Goal: Information Seeking & Learning: Learn about a topic

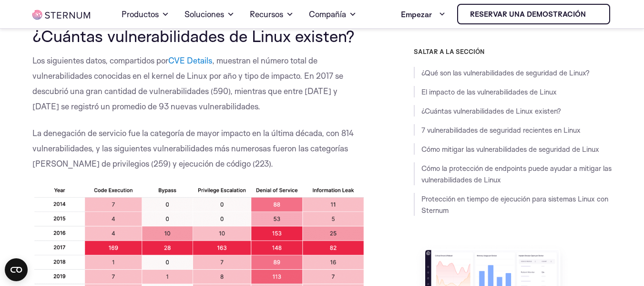
scroll to position [668, 0]
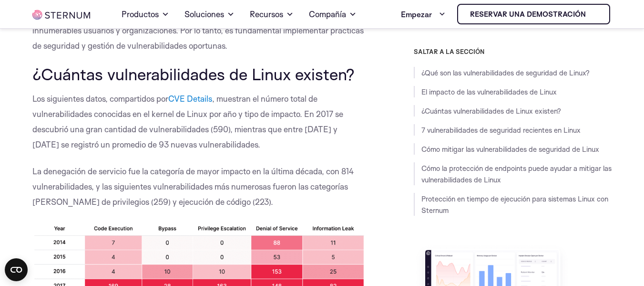
click at [78, 112] on font ", muestran el número total de vulnerabilidades conocidas en el kernel de Linux …" at bounding box center [187, 121] width 311 height 56
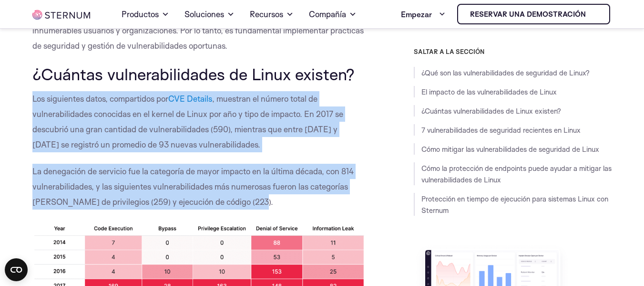
drag, startPoint x: 34, startPoint y: 102, endPoint x: 248, endPoint y: 195, distance: 233.5
copy div "Los siguientes datos, compartidos por CVE Details , muestran el número total de…"
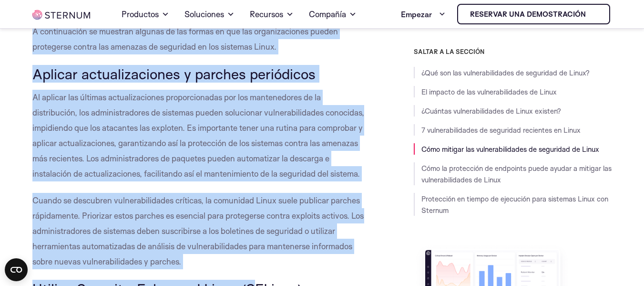
scroll to position [2768, 0]
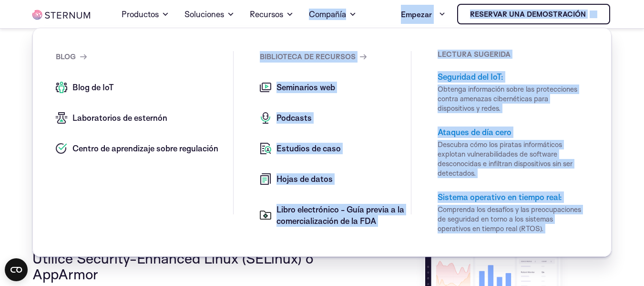
drag, startPoint x: 31, startPoint y: 92, endPoint x: 151, endPoint y: 112, distance: 121.4
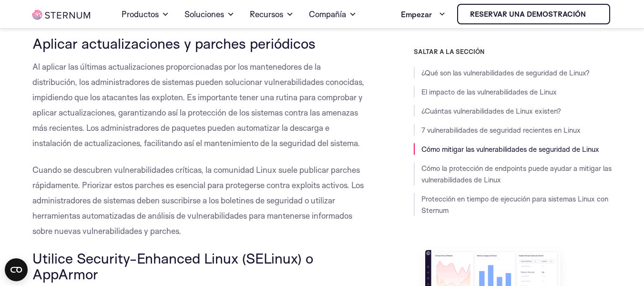
drag, startPoint x: 0, startPoint y: 117, endPoint x: 9, endPoint y: 119, distance: 8.8
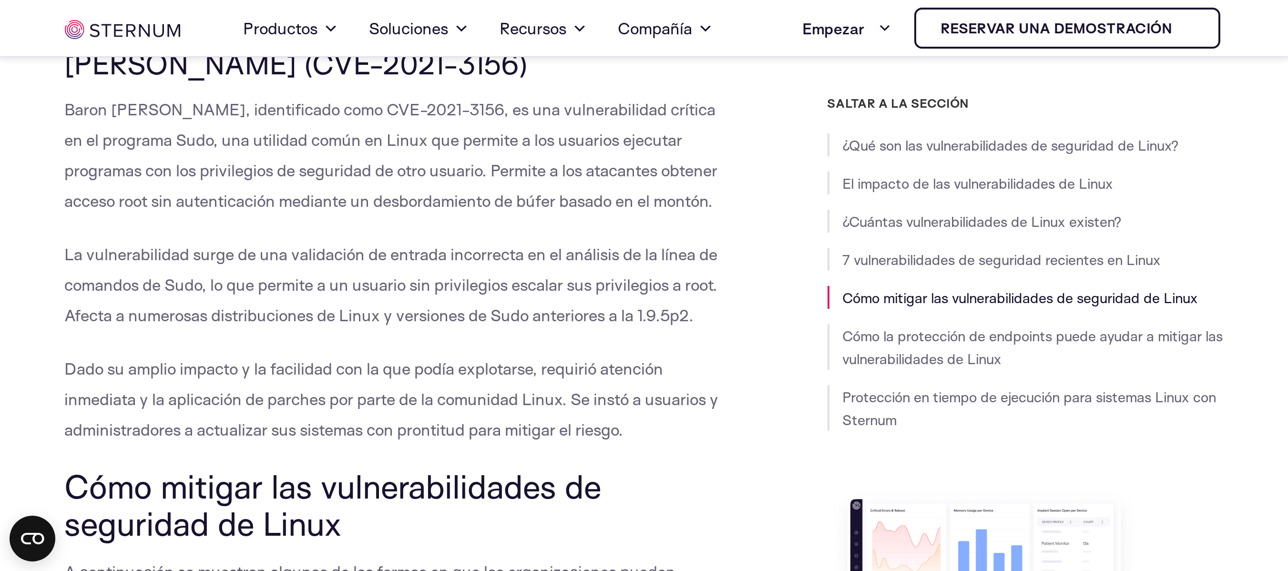
scroll to position [2473, 0]
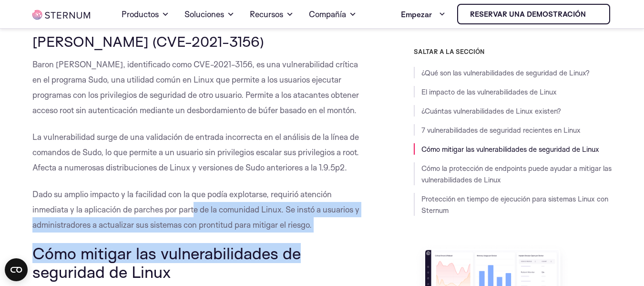
drag, startPoint x: 324, startPoint y: 234, endPoint x: 196, endPoint y: 215, distance: 128.6
click at [196, 215] on div "¿Qué son las vulnerabilidades de seguridad de Linux? Las vulnerabilidades de se…" at bounding box center [198, 47] width 332 height 4514
click at [201, 216] on p "Dado su amplio impacto y la facilidad con la que podía explotarse, requirió ate…" at bounding box center [198, 209] width 332 height 46
drag, startPoint x: 329, startPoint y: 234, endPoint x: 269, endPoint y: 202, distance: 67.4
click at [269, 202] on div "¿Qué son las vulnerabilidades de seguridad de Linux? Las vulnerabilidades de se…" at bounding box center [198, 47] width 332 height 4514
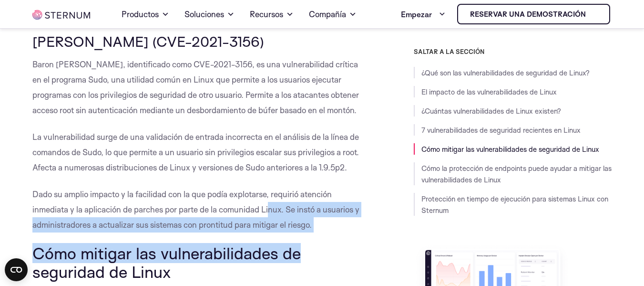
click at [269, 202] on p "Dado su amplio impacto y la facilidad con la que podía explotarse, requirió ate…" at bounding box center [198, 209] width 332 height 46
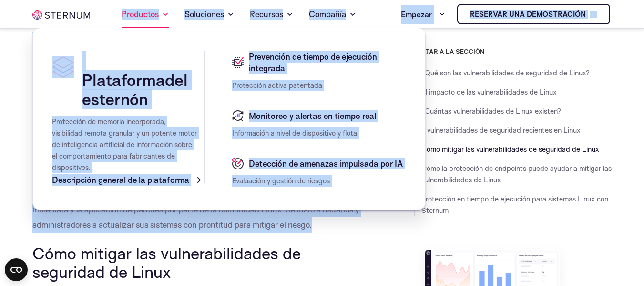
drag, startPoint x: 323, startPoint y: 229, endPoint x: 123, endPoint y: 26, distance: 284.5
click at [123, 26] on body "Saltar al contenido Hogar Productos Plataforma del esternón Protección de memor…" at bounding box center [322, 180] width 644 height 5307
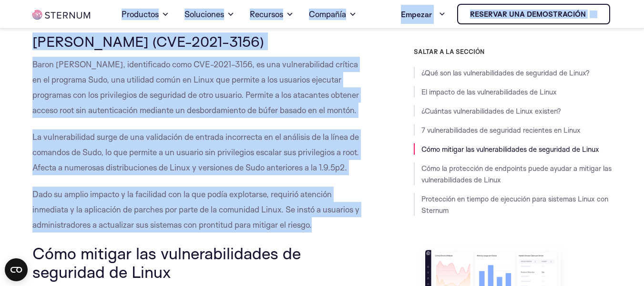
click at [11, 75] on div "¿Qué son las vulnerabilidades de seguridad de Linux? Las vulnerabilidades de se…" at bounding box center [322, 47] width 644 height 4514
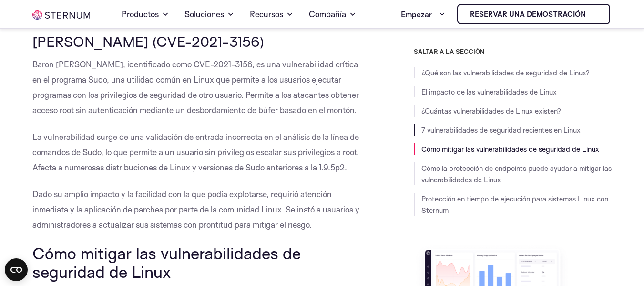
click at [420, 127] on li "7 vulnerabilidades de seguridad recientes en Linux" at bounding box center [513, 129] width 198 height 11
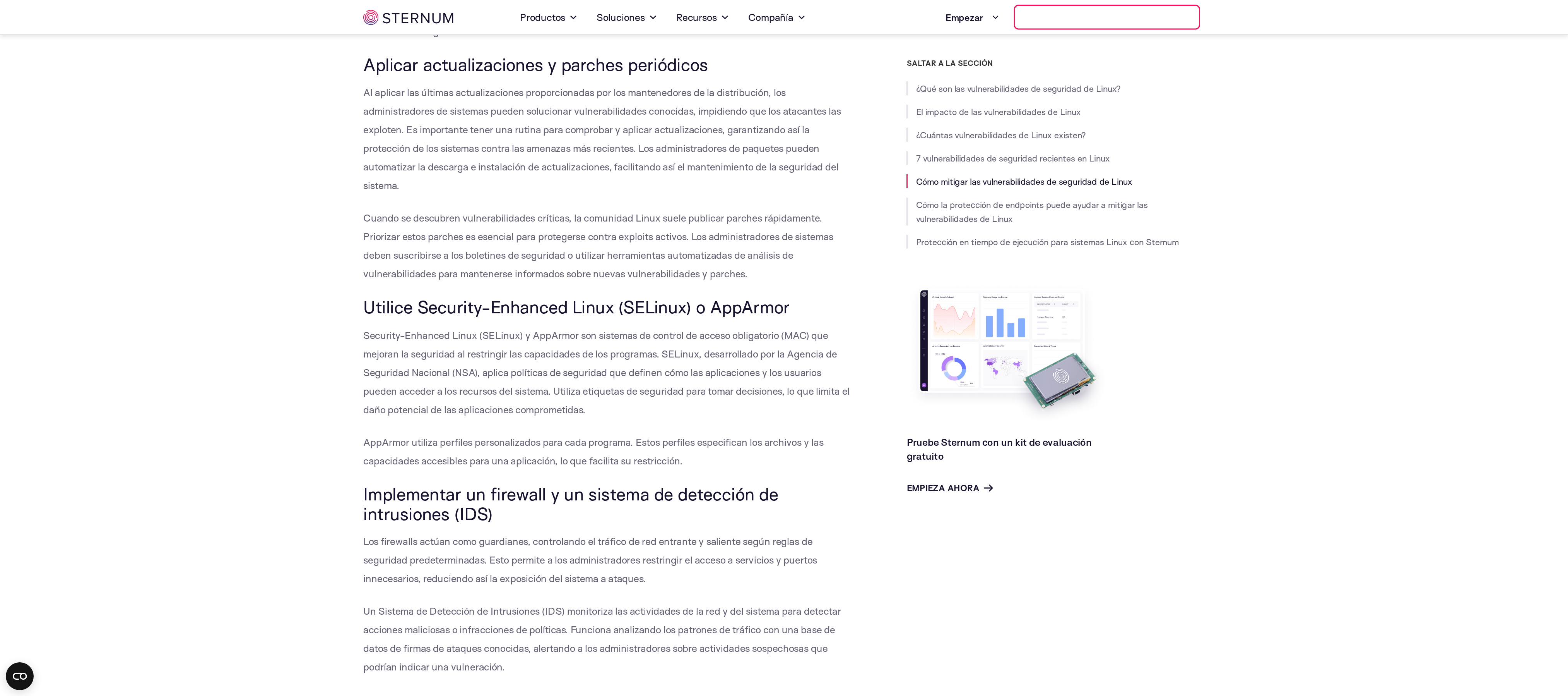
scroll to position [2008, 0]
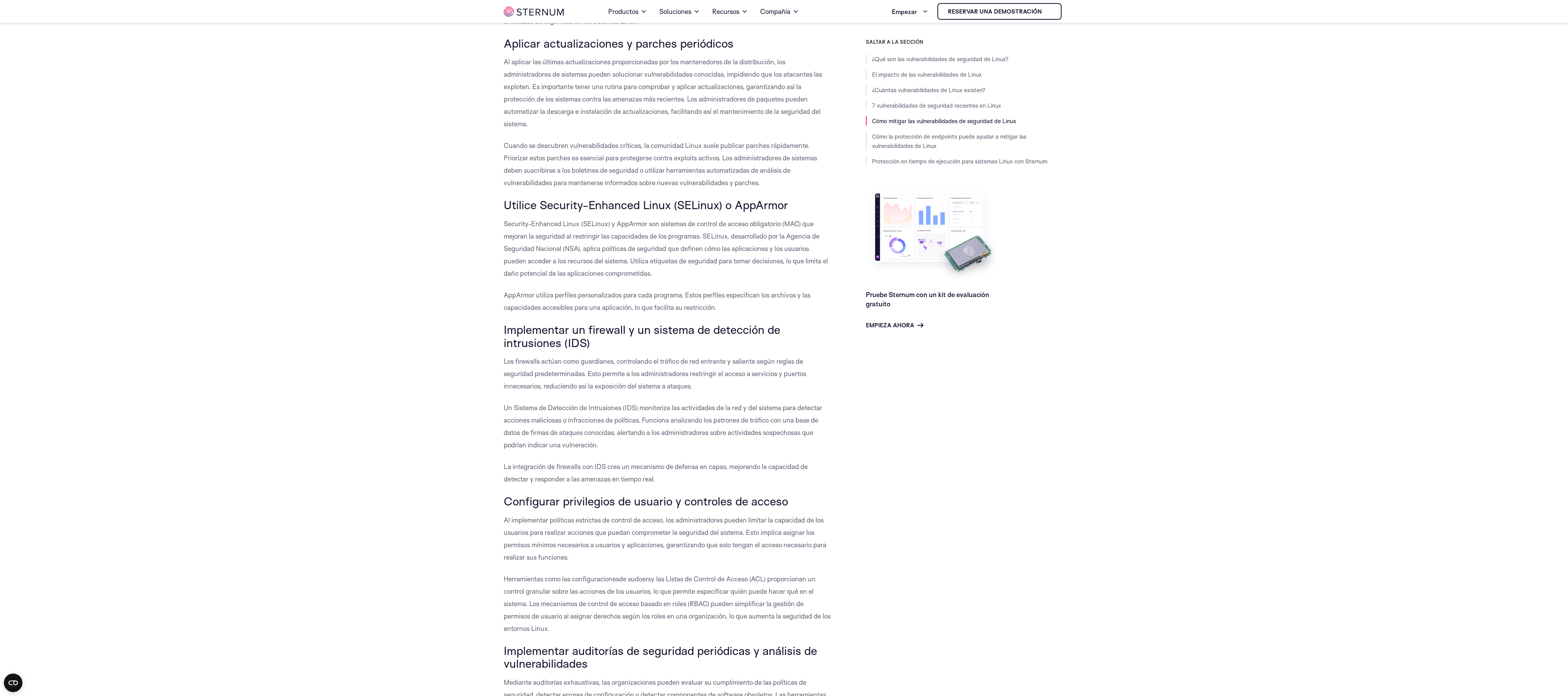
drag, startPoint x: 489, startPoint y: 8, endPoint x: 983, endPoint y: 383, distance: 620.2
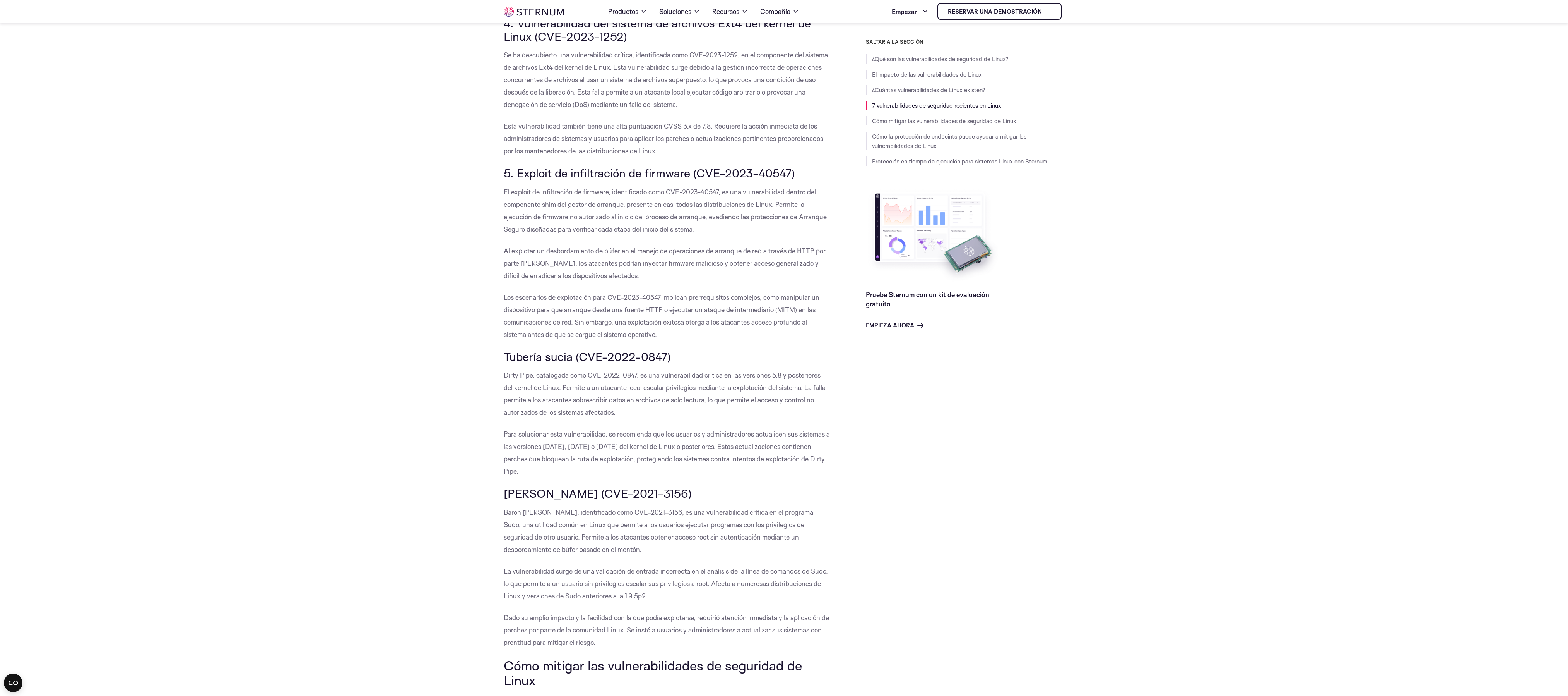
scroll to position [1302, 0]
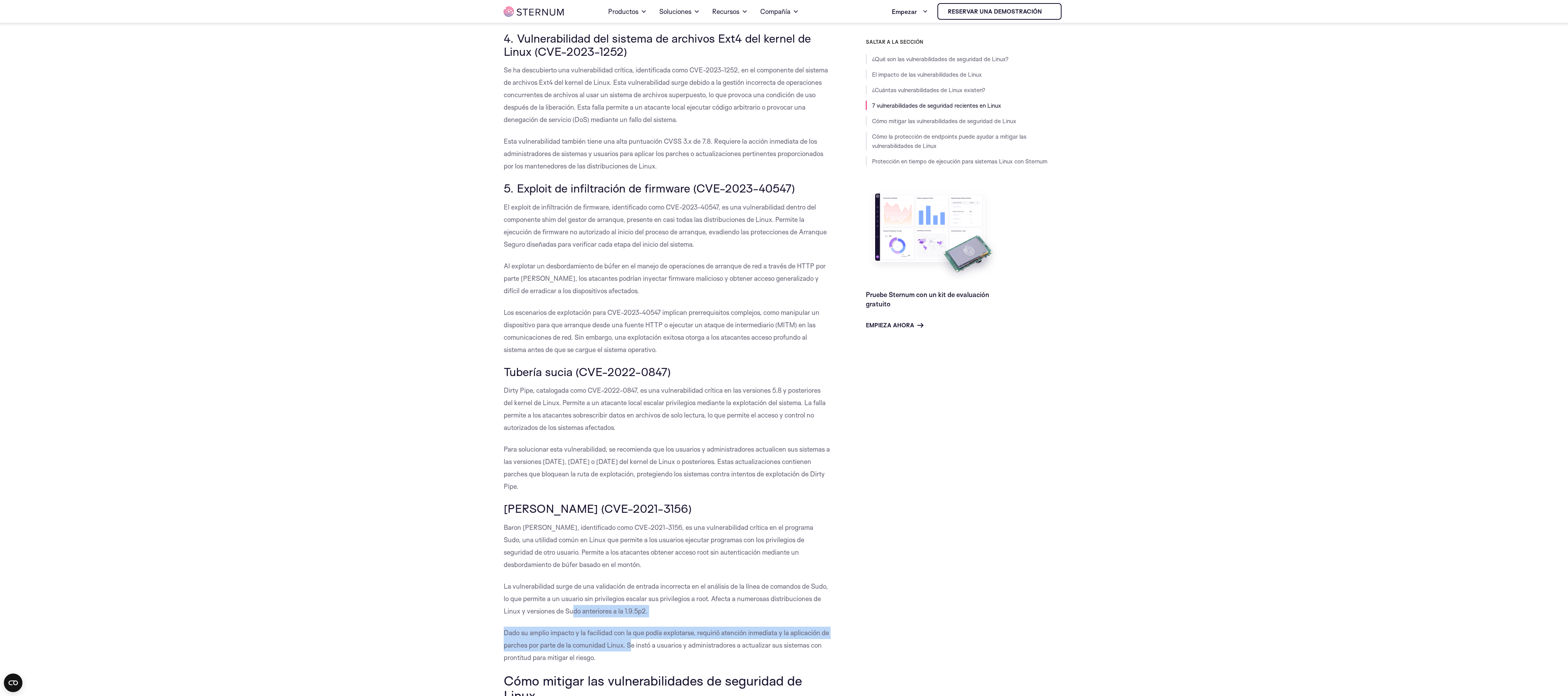
drag, startPoint x: 629, startPoint y: 649, endPoint x: 573, endPoint y: 605, distance: 71.2
click at [523, 231] on div "¿Qué son las vulnerabilidades de seguridad de Linux? Las vulnerabilidades de se…" at bounding box center [667, 566] width 327 height 3309
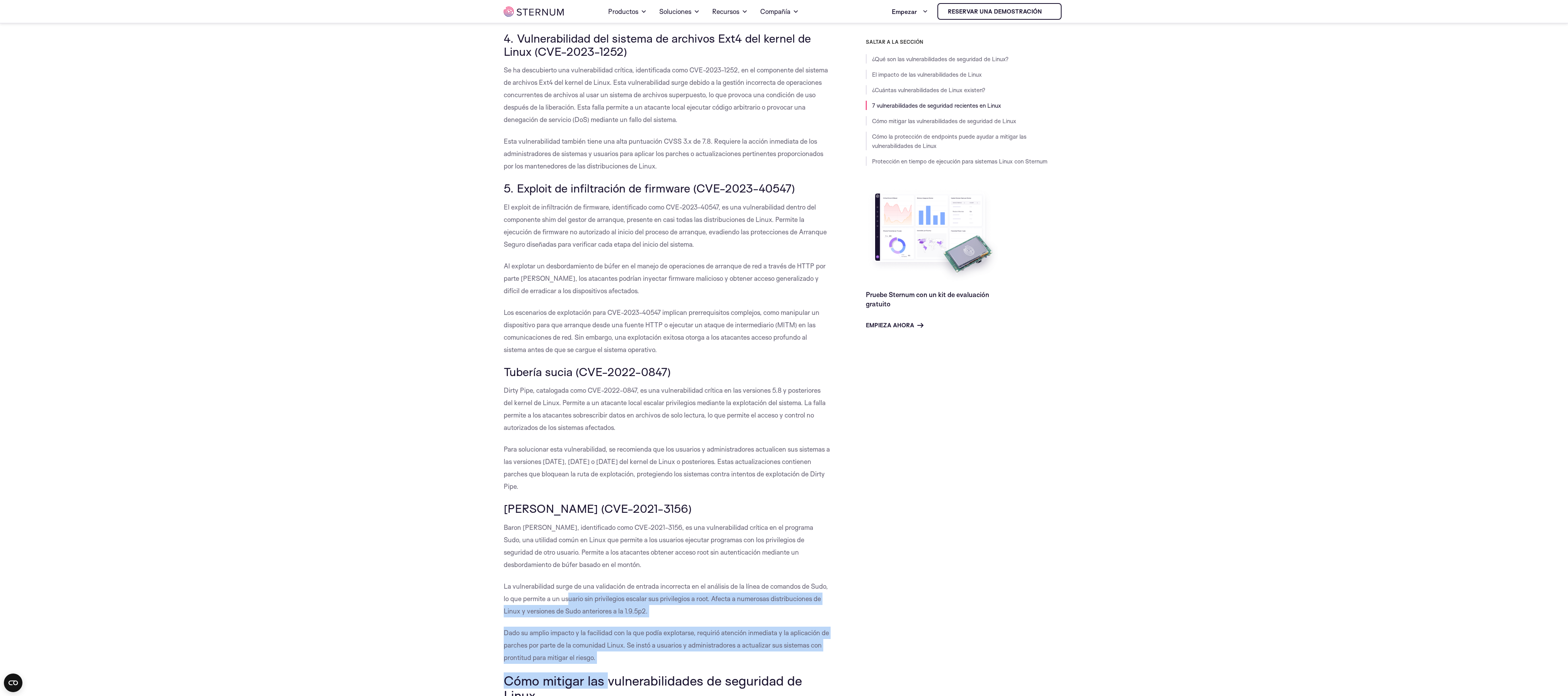
drag, startPoint x: 610, startPoint y: 668, endPoint x: 573, endPoint y: 600, distance: 77.4
click at [523, 231] on div "¿Qué son las vulnerabilidades de seguridad de Linux? Las vulnerabilidades de se…" at bounding box center [667, 566] width 327 height 3309
click at [523, 231] on p "Dado su amplio impacto y la facilidad con la que podía explotarse, requirió ate…" at bounding box center [667, 645] width 327 height 37
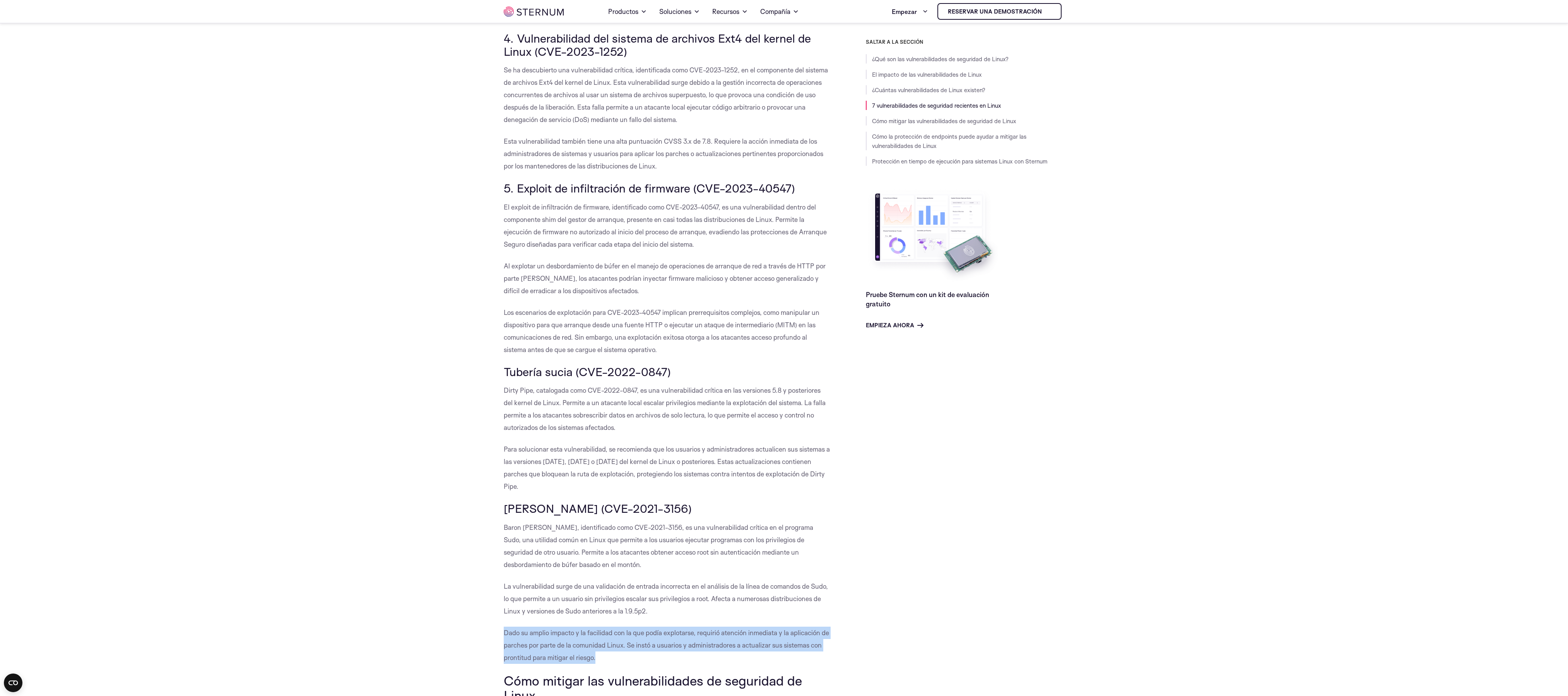
click at [523, 231] on p "Dado su amplio impacto y la facilidad con la que podía explotarse, requirió ate…" at bounding box center [667, 645] width 327 height 37
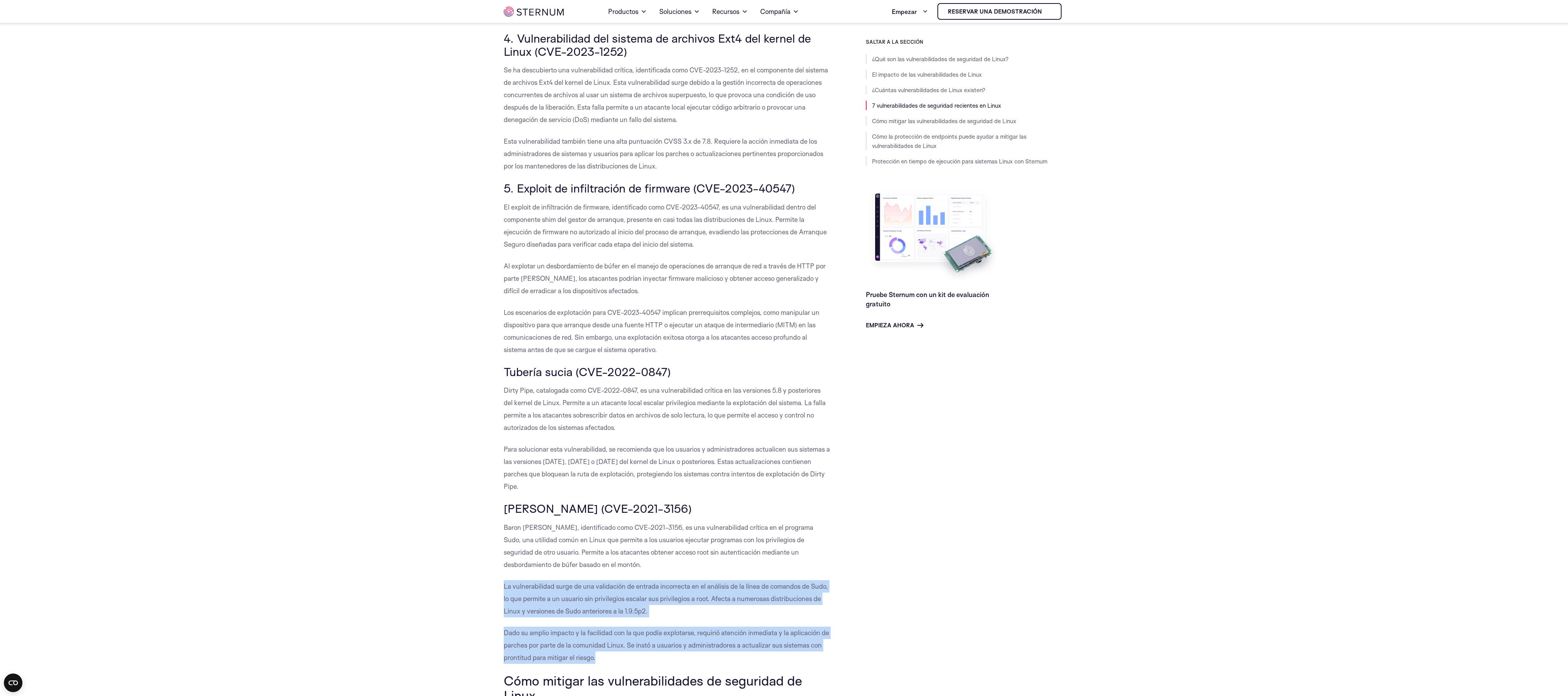
drag, startPoint x: 608, startPoint y: 656, endPoint x: 562, endPoint y: 580, distance: 88.8
click at [523, 231] on div "¿Qué son las vulnerabilidades de seguridad de Linux? Las vulnerabilidades de se…" at bounding box center [667, 566] width 327 height 3309
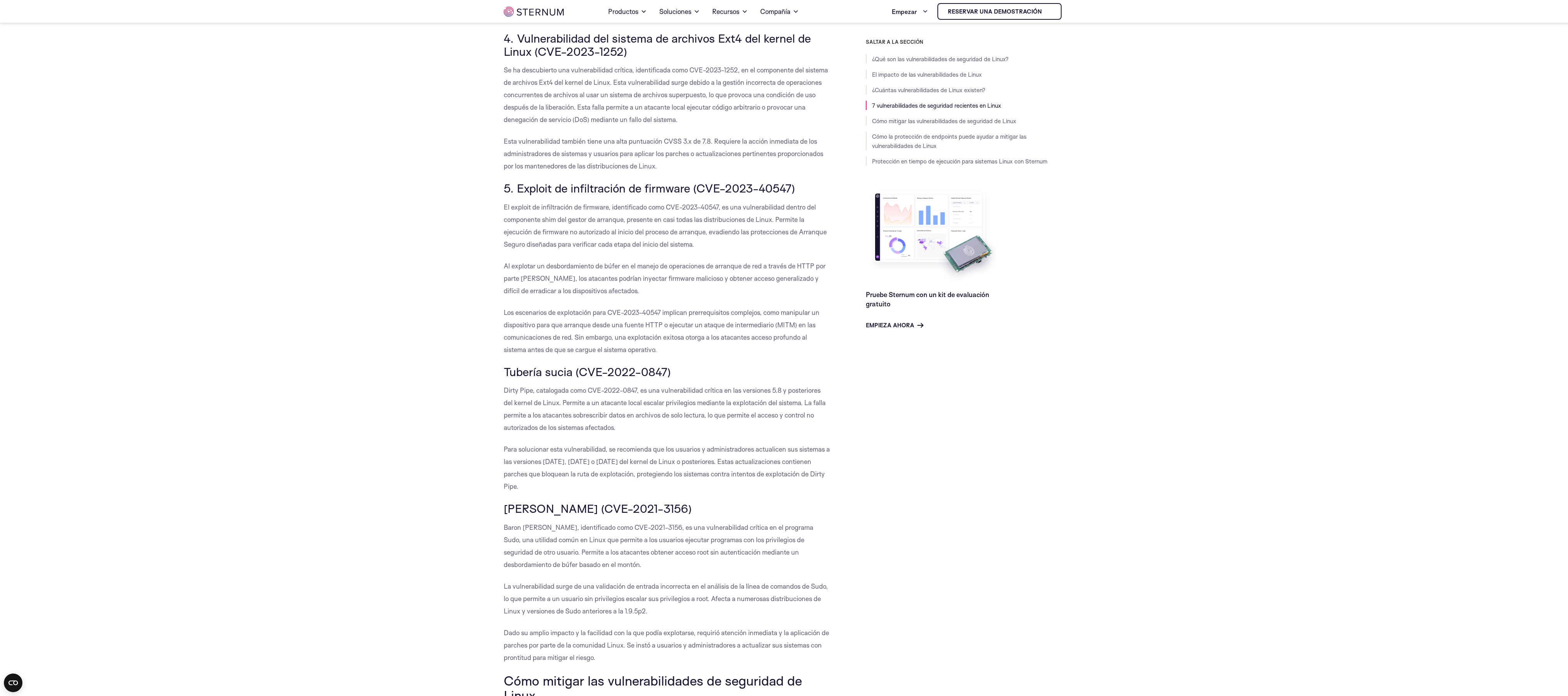
click at [413, 231] on body "Saltar al contenido Hogar Productos Plataforma del esternón Protección de memor…" at bounding box center [784, 674] width 1568 height 3953
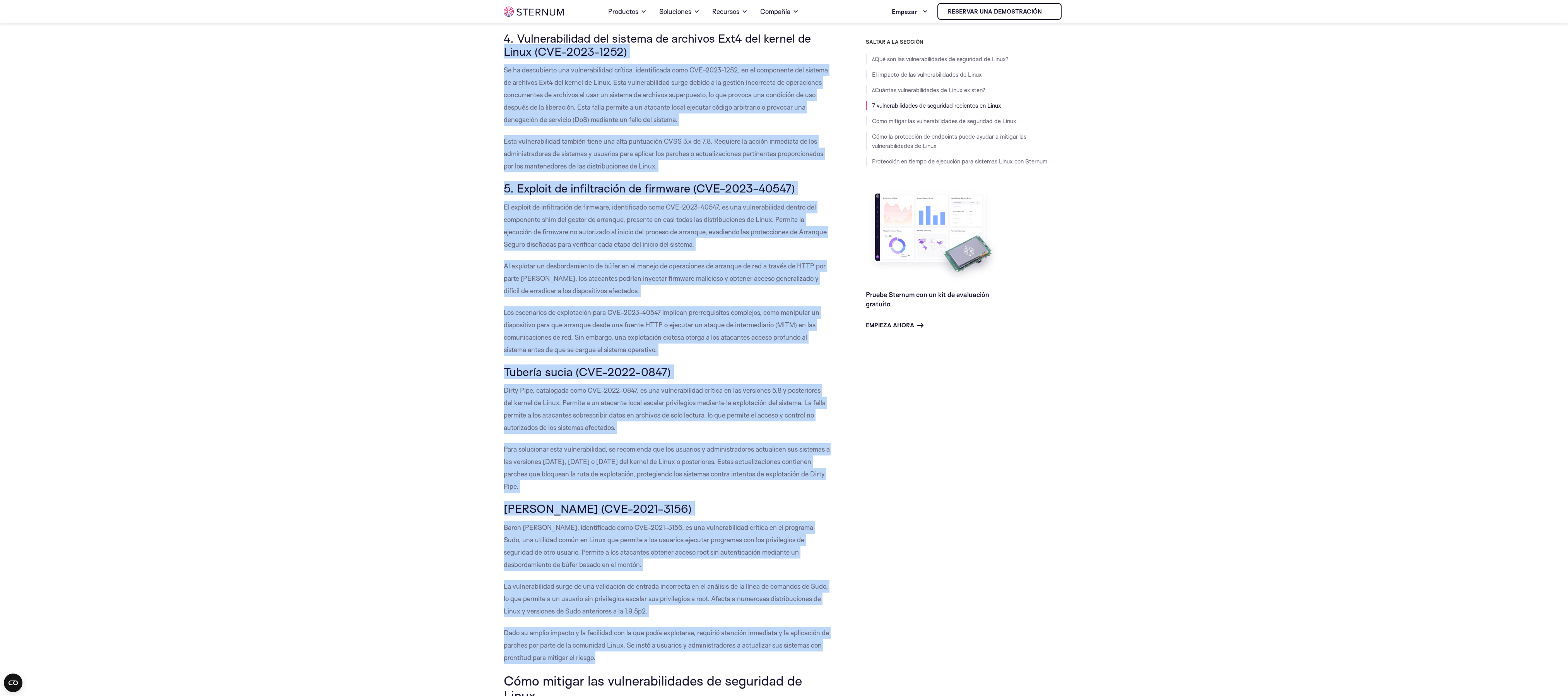
drag, startPoint x: 597, startPoint y: 654, endPoint x: 502, endPoint y: 49, distance: 612.4
click at [502, 49] on body "Saltar al contenido Hogar Productos Plataforma del esternón Protección de memor…" at bounding box center [784, 674] width 1568 height 3953
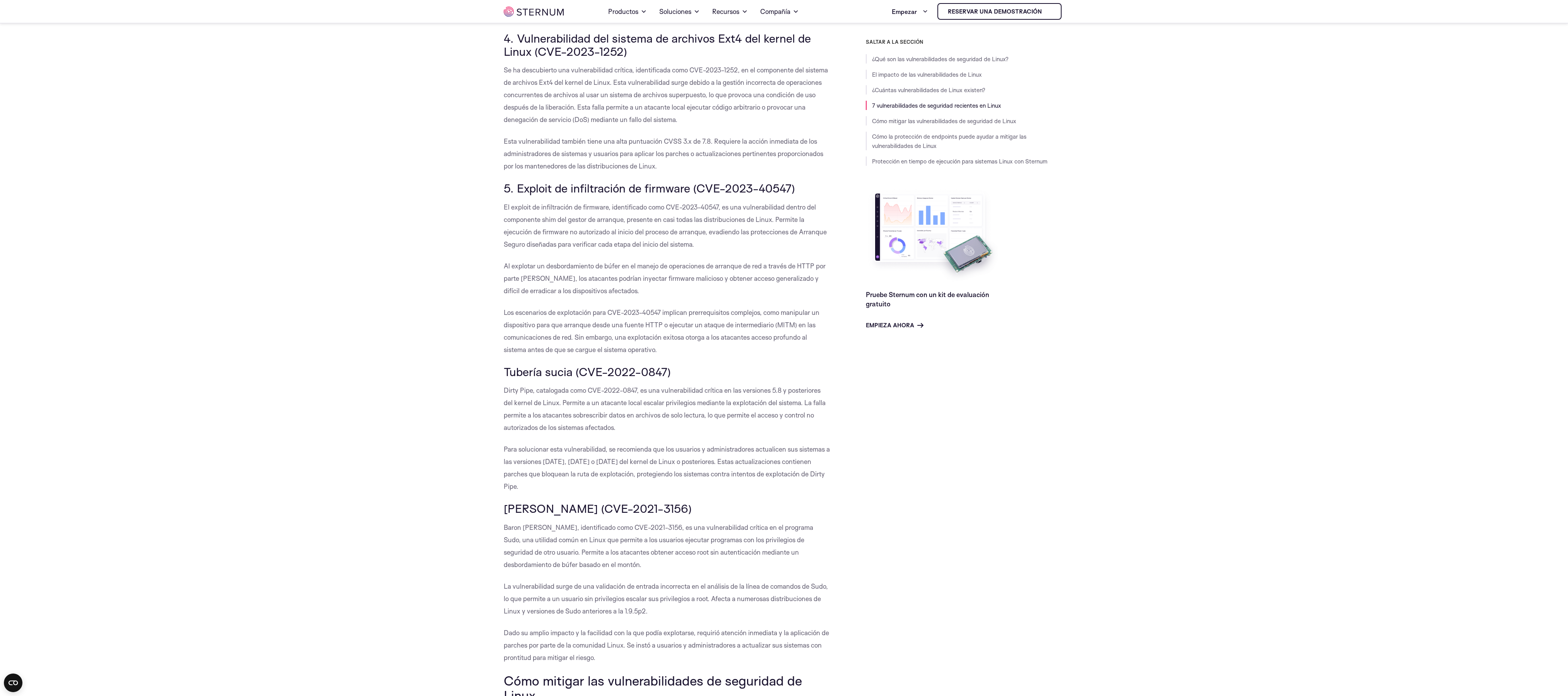
drag, startPoint x: 1561, startPoint y: 279, endPoint x: 1563, endPoint y: 275, distance: 4.5
click at [523, 231] on body "Saltar al contenido Hogar Productos Plataforma del esternón Protección de memor…" at bounding box center [784, 674] width 1568 height 3953
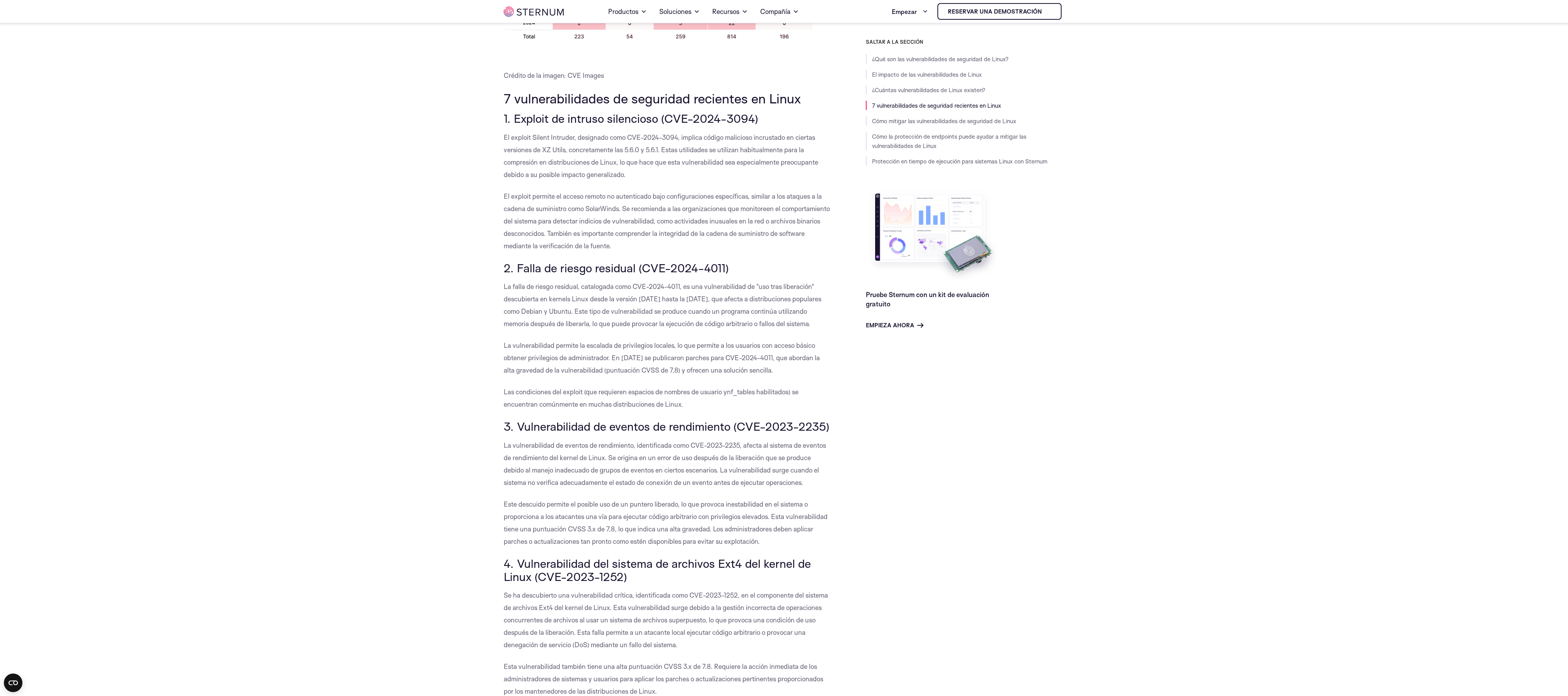
scroll to position [770, 0]
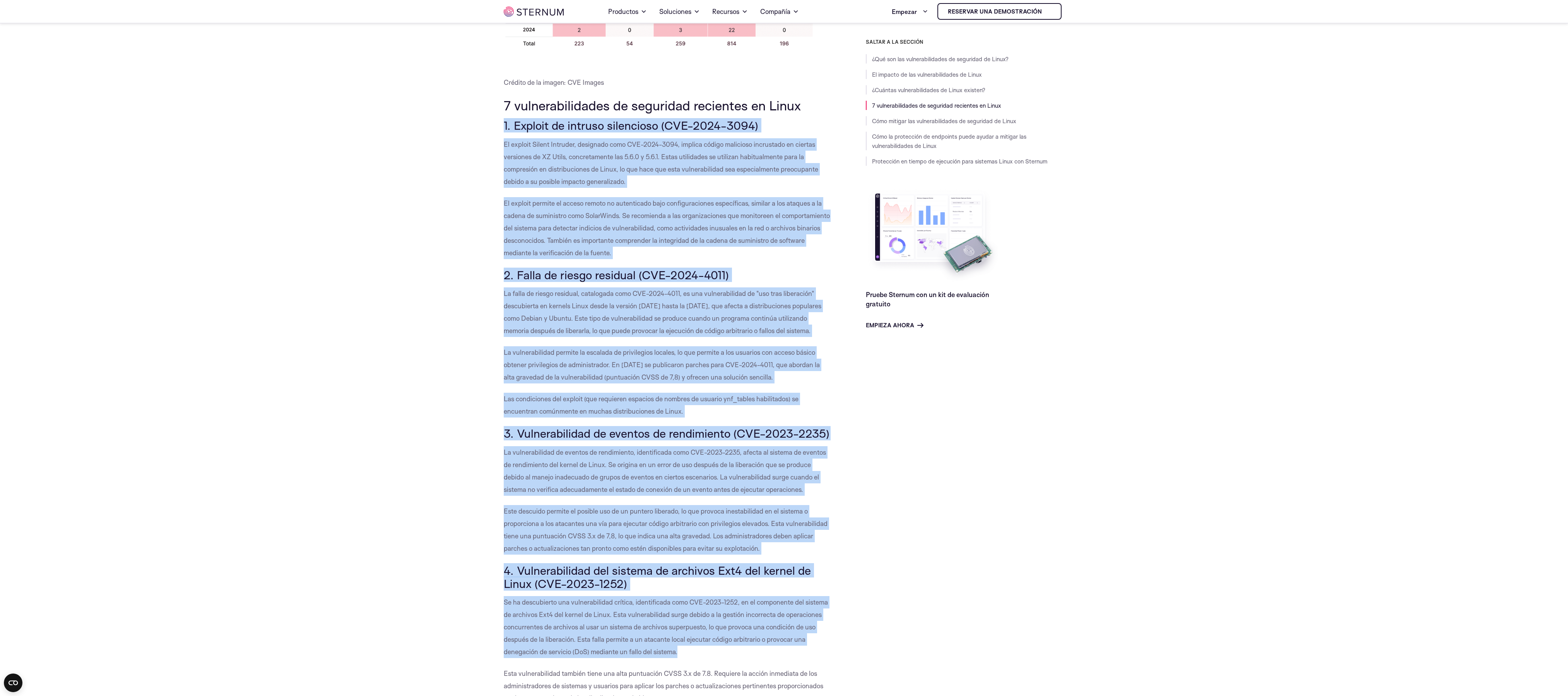
drag, startPoint x: 496, startPoint y: 116, endPoint x: 794, endPoint y: 656, distance: 616.8
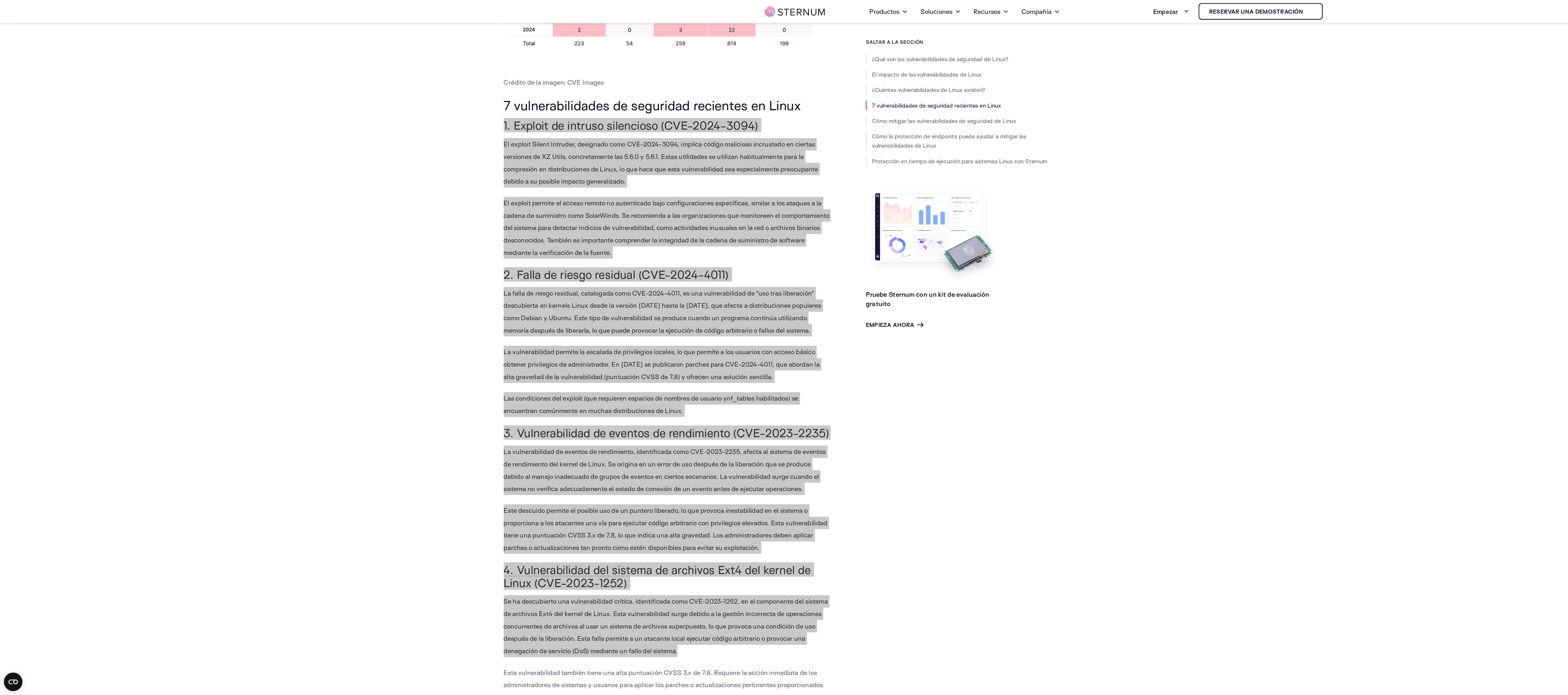
scroll to position [577, 0]
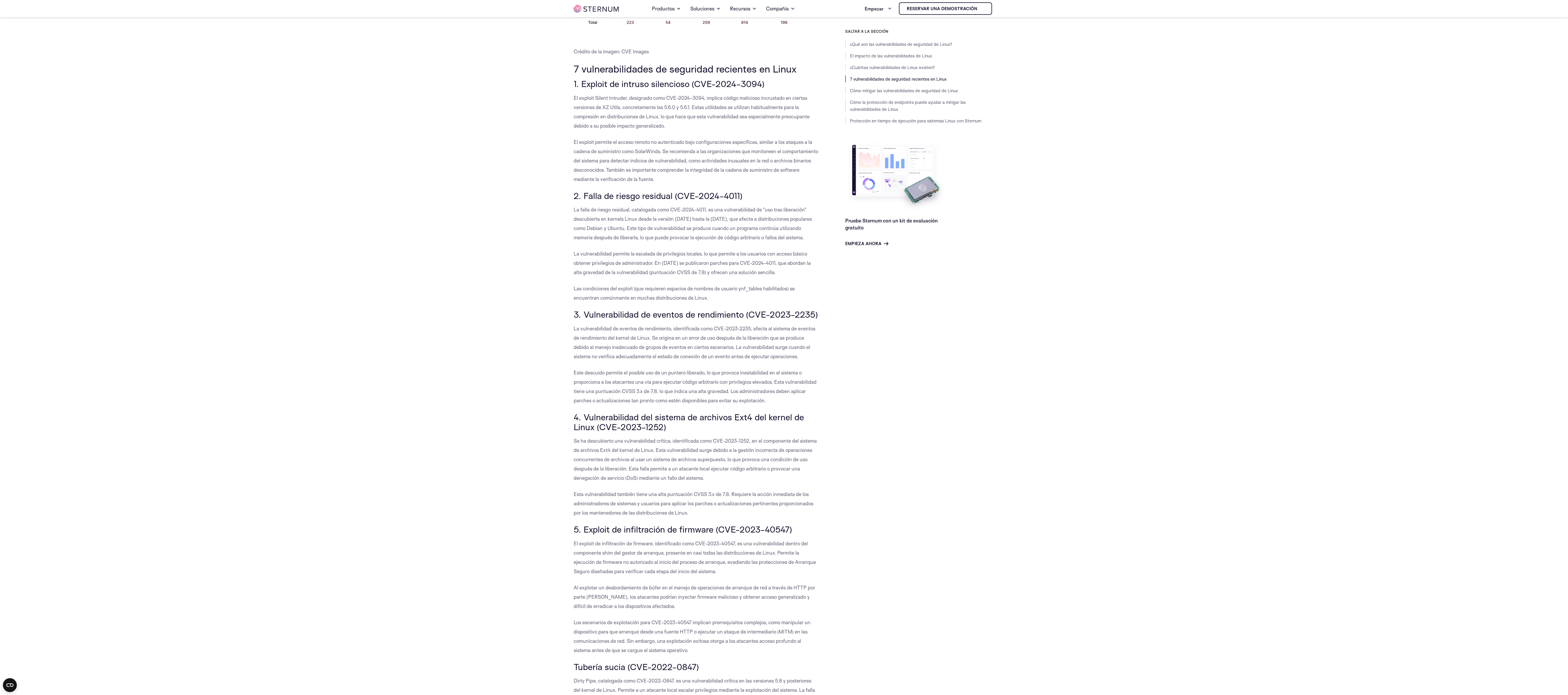
scroll to position [581, 0]
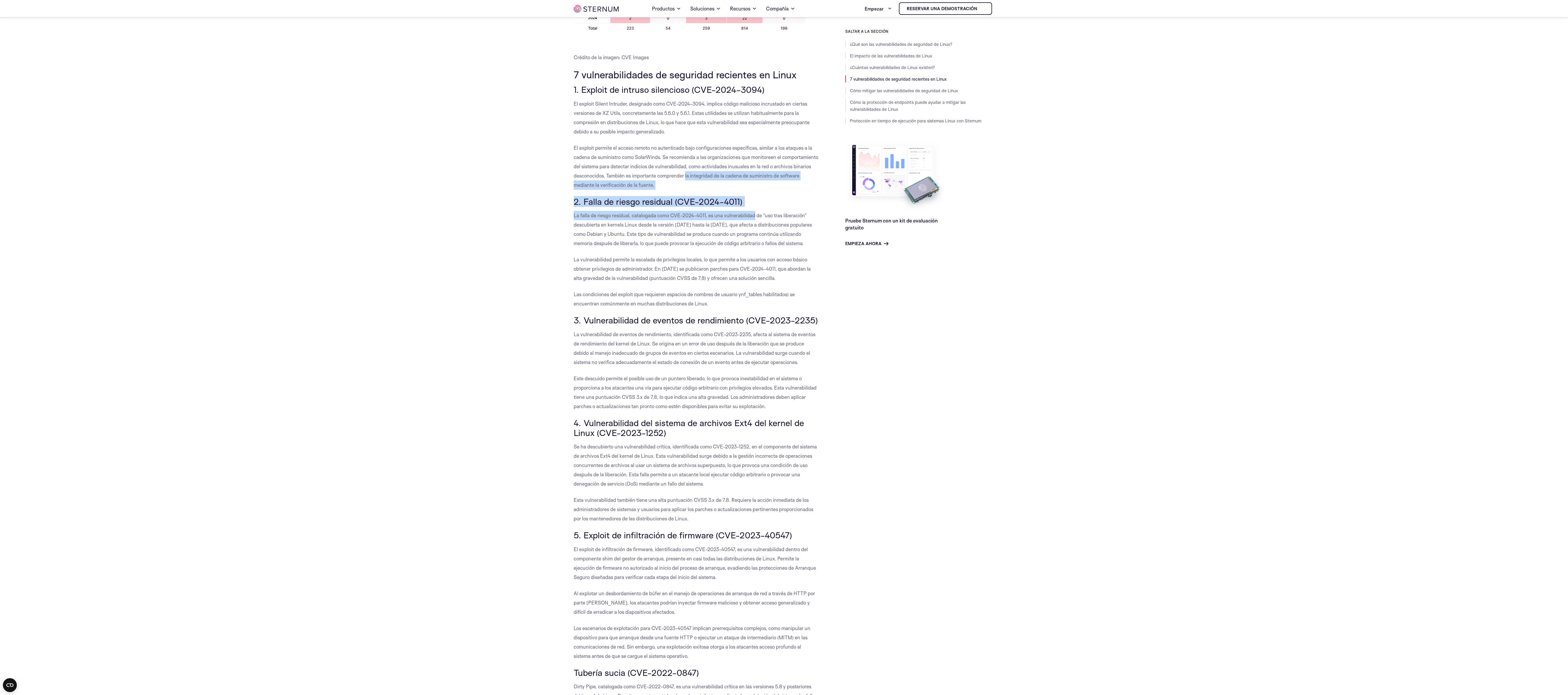
drag, startPoint x: 724, startPoint y: 179, endPoint x: 765, endPoint y: 234, distance: 68.6
click at [392, 173] on p "El exploit permite el acceso remoto no autenticado bajo configuraciones específ…" at bounding box center [696, 166] width 245 height 46
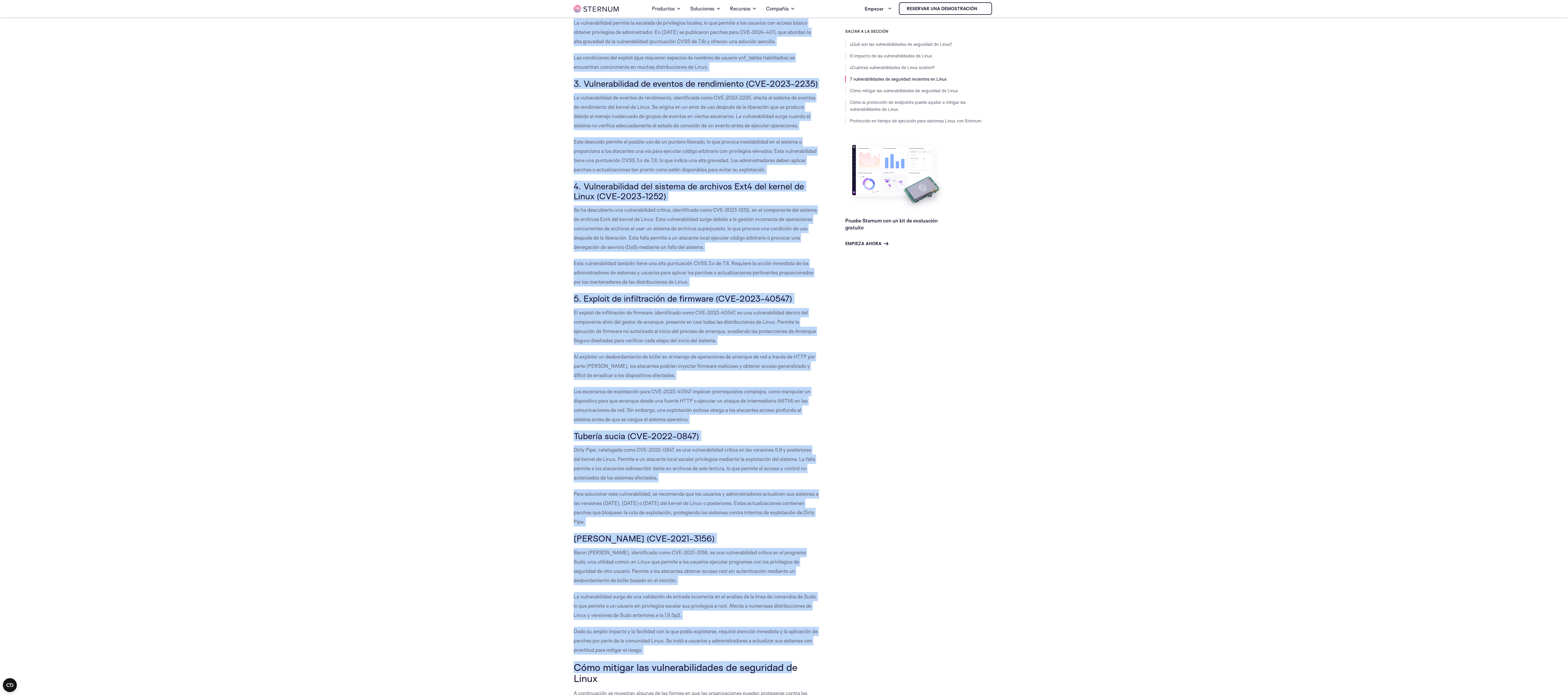
scroll to position [843, 0]
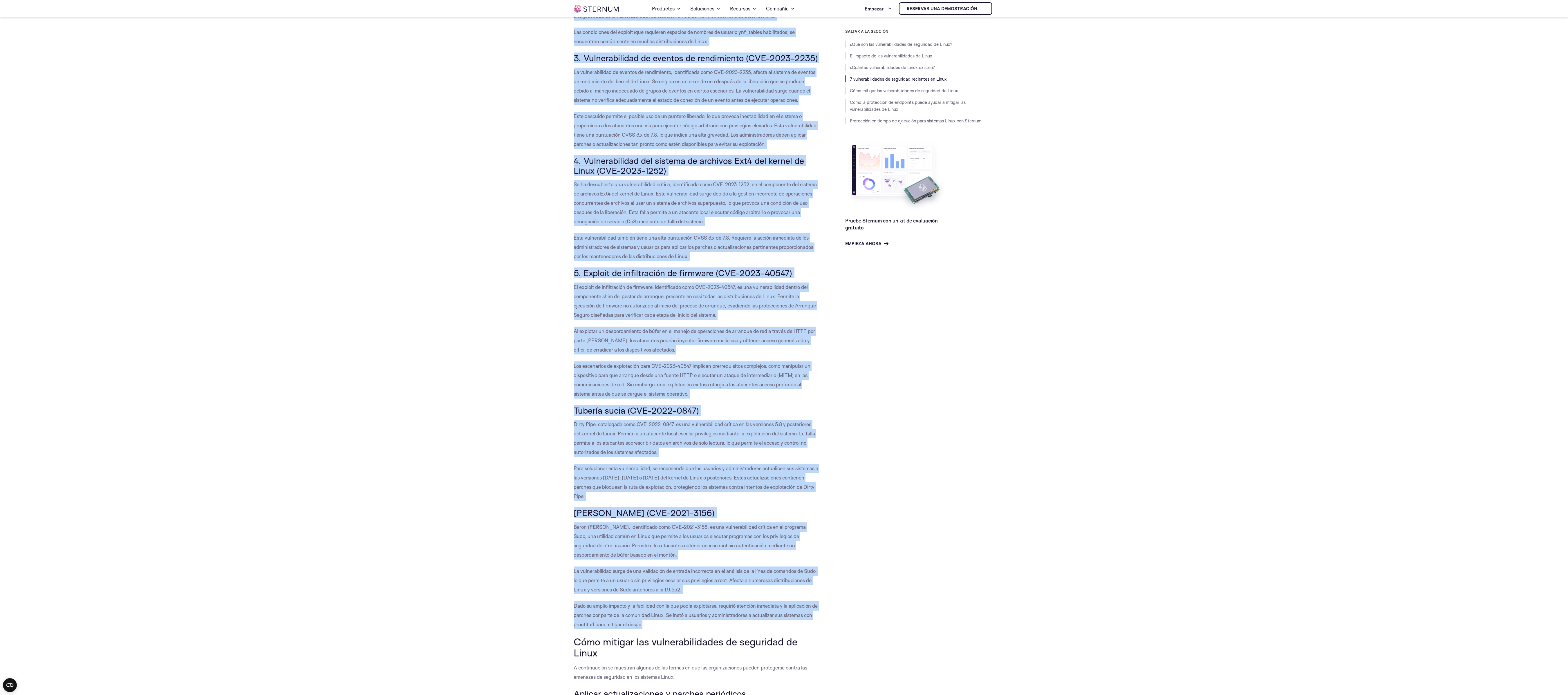
drag, startPoint x: 573, startPoint y: 91, endPoint x: 763, endPoint y: 627, distance: 568.7
click at [392, 173] on div "¿Qué son las vulnerabilidades de seguridad de Linux? Las vulnerabilidades de se…" at bounding box center [696, 556] width 245 height 2480
copy div "8. Loremip do sitamet consectetu (ADI-9363-0919) El seddoei Tempor Incididu, ut…"
